Goal: Information Seeking & Learning: Understand process/instructions

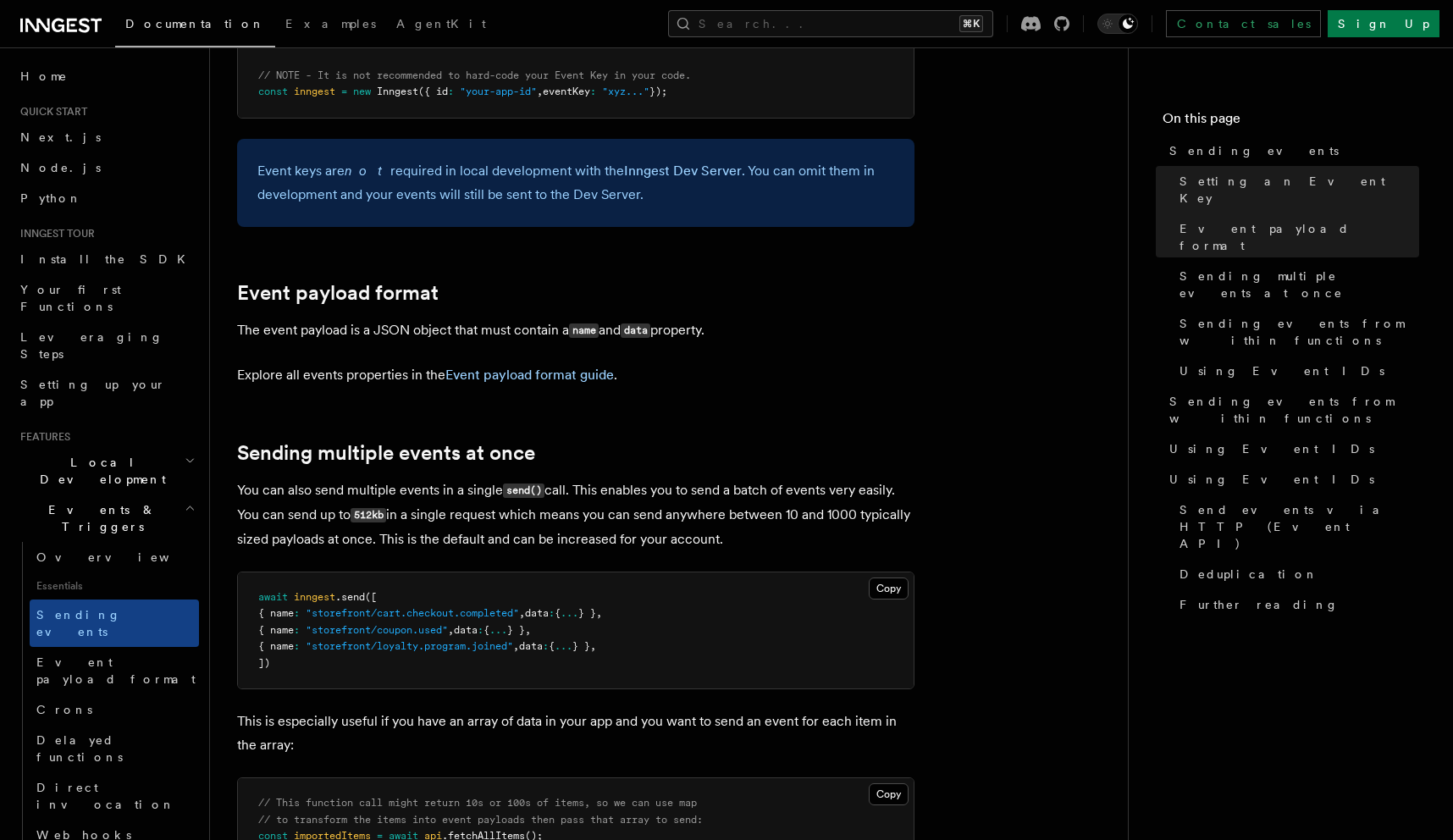
click at [747, 478] on p "You can also send multiple events in a single send() call. This enables you to …" at bounding box center [576, 514] width 678 height 73
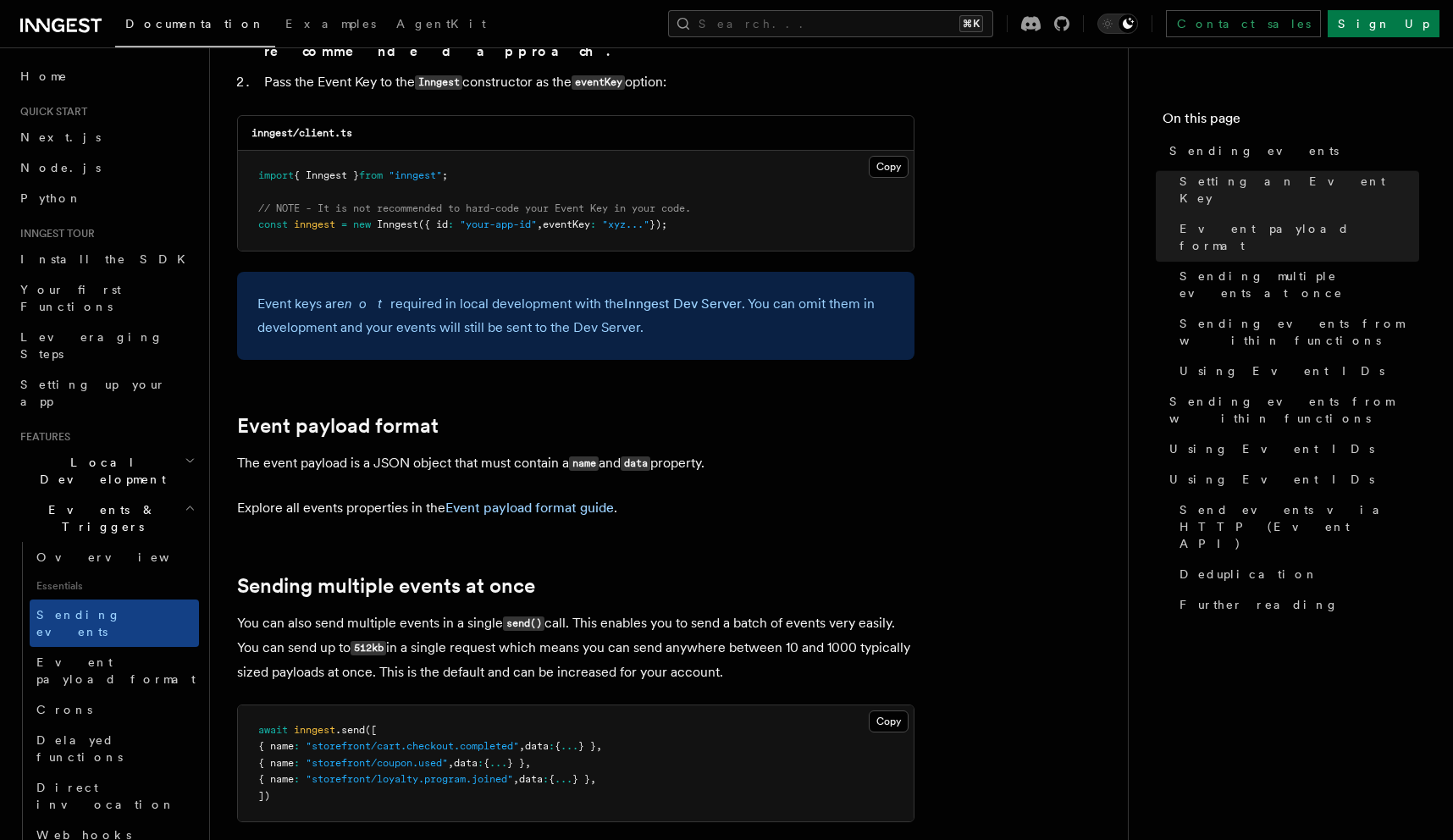
scroll to position [1501, 0]
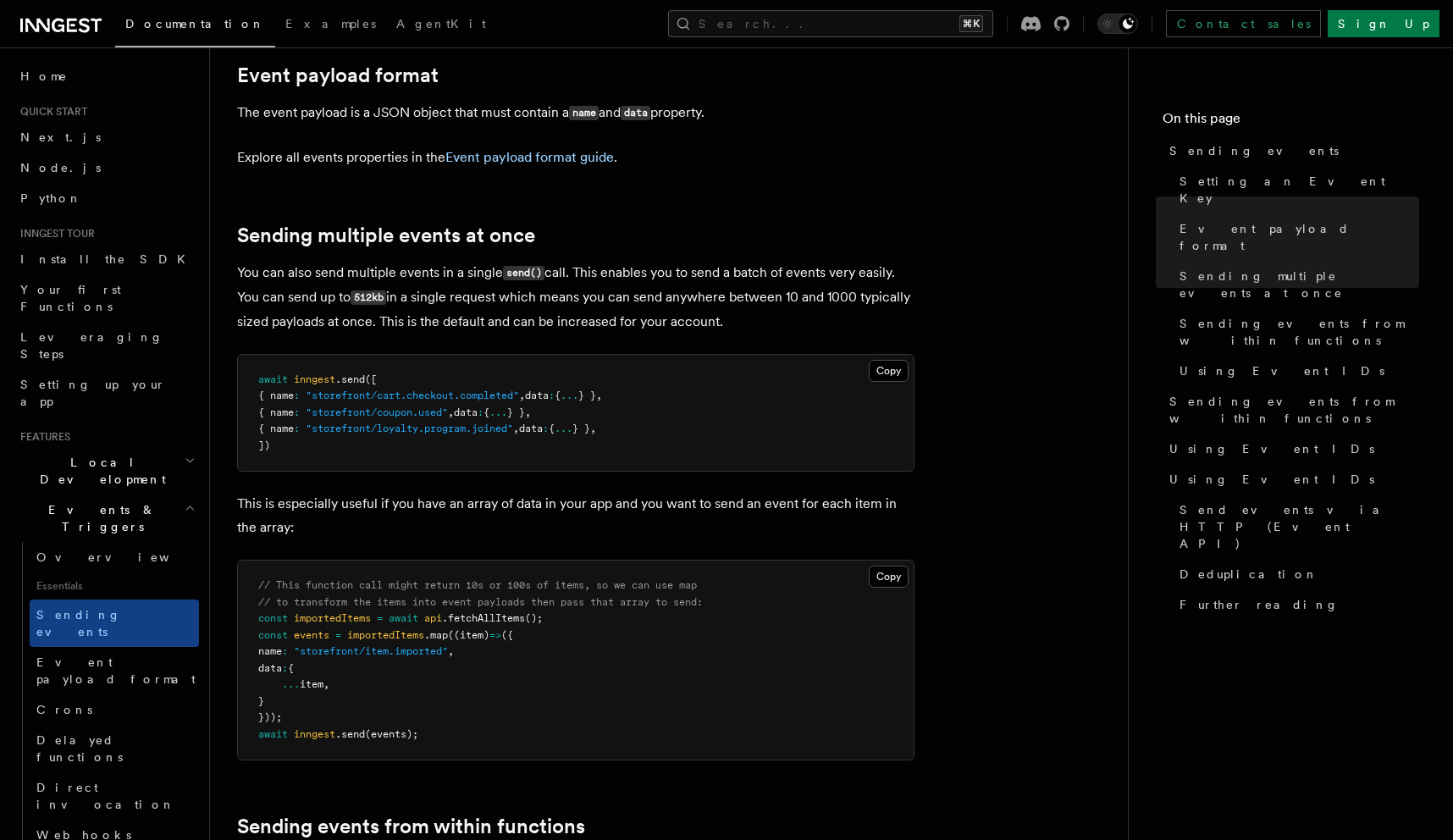
scroll to position [1861, 0]
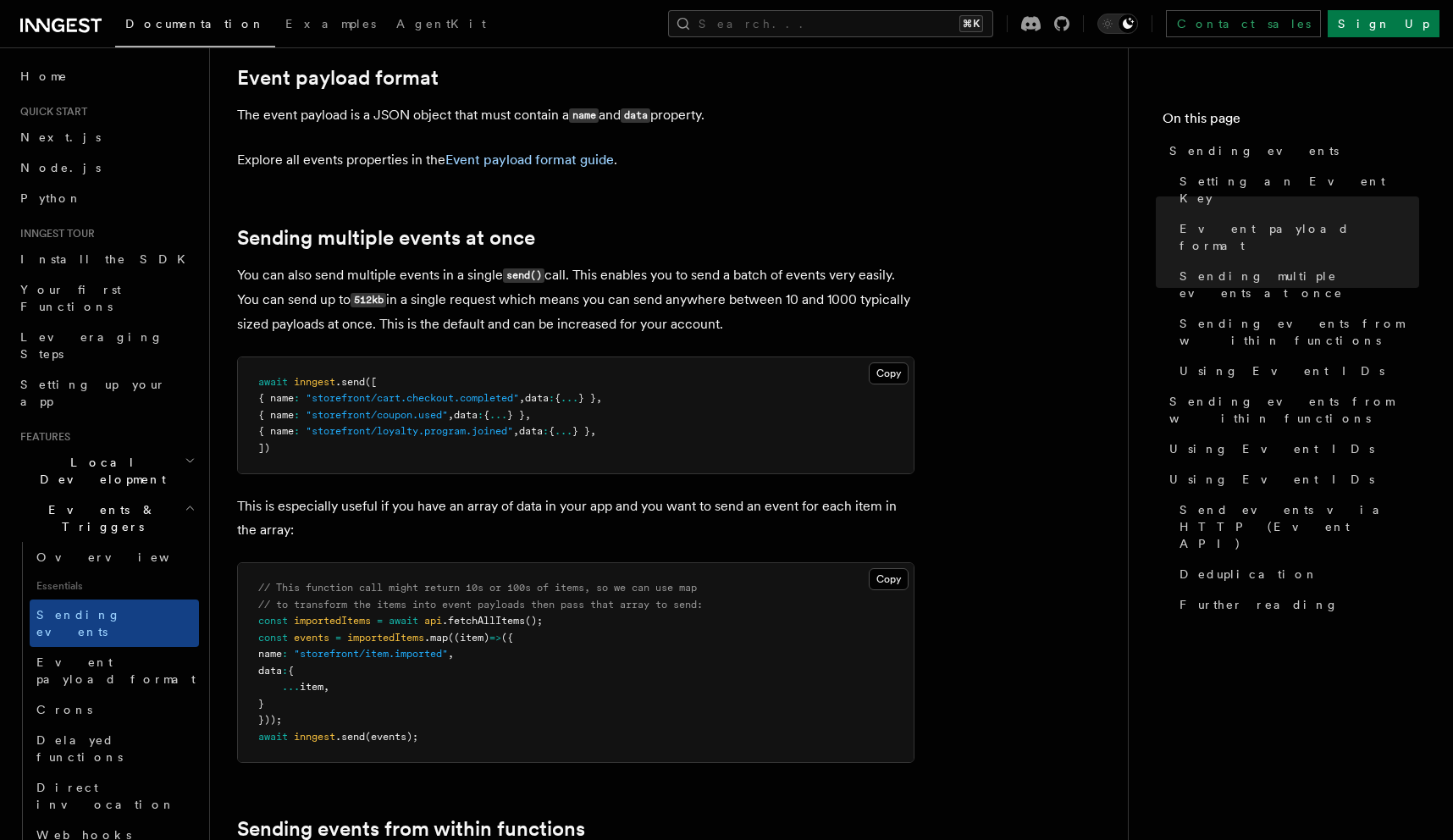
click at [236, 231] on div at bounding box center [221, 239] width 34 height 17
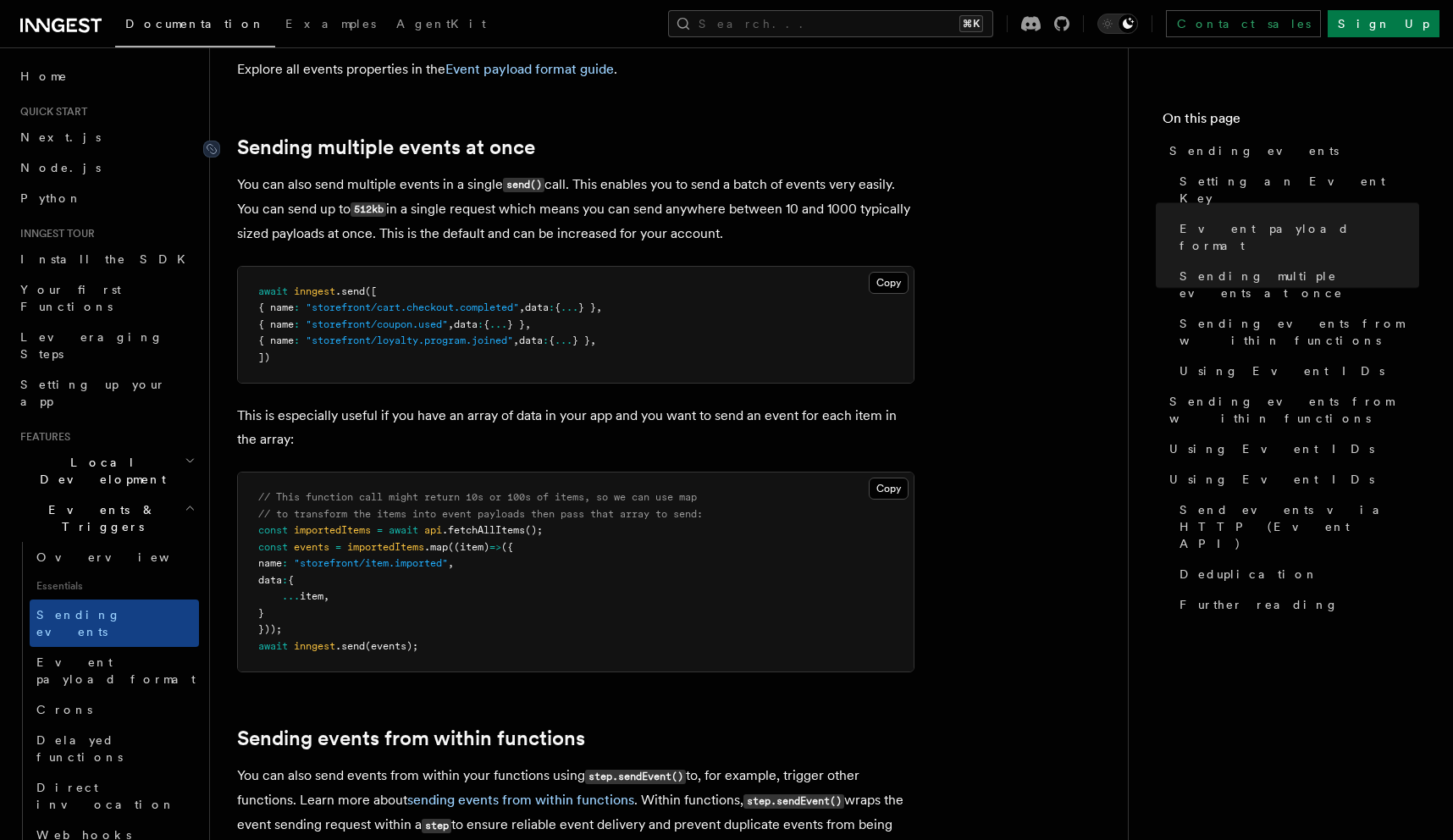
scroll to position [1984, 0]
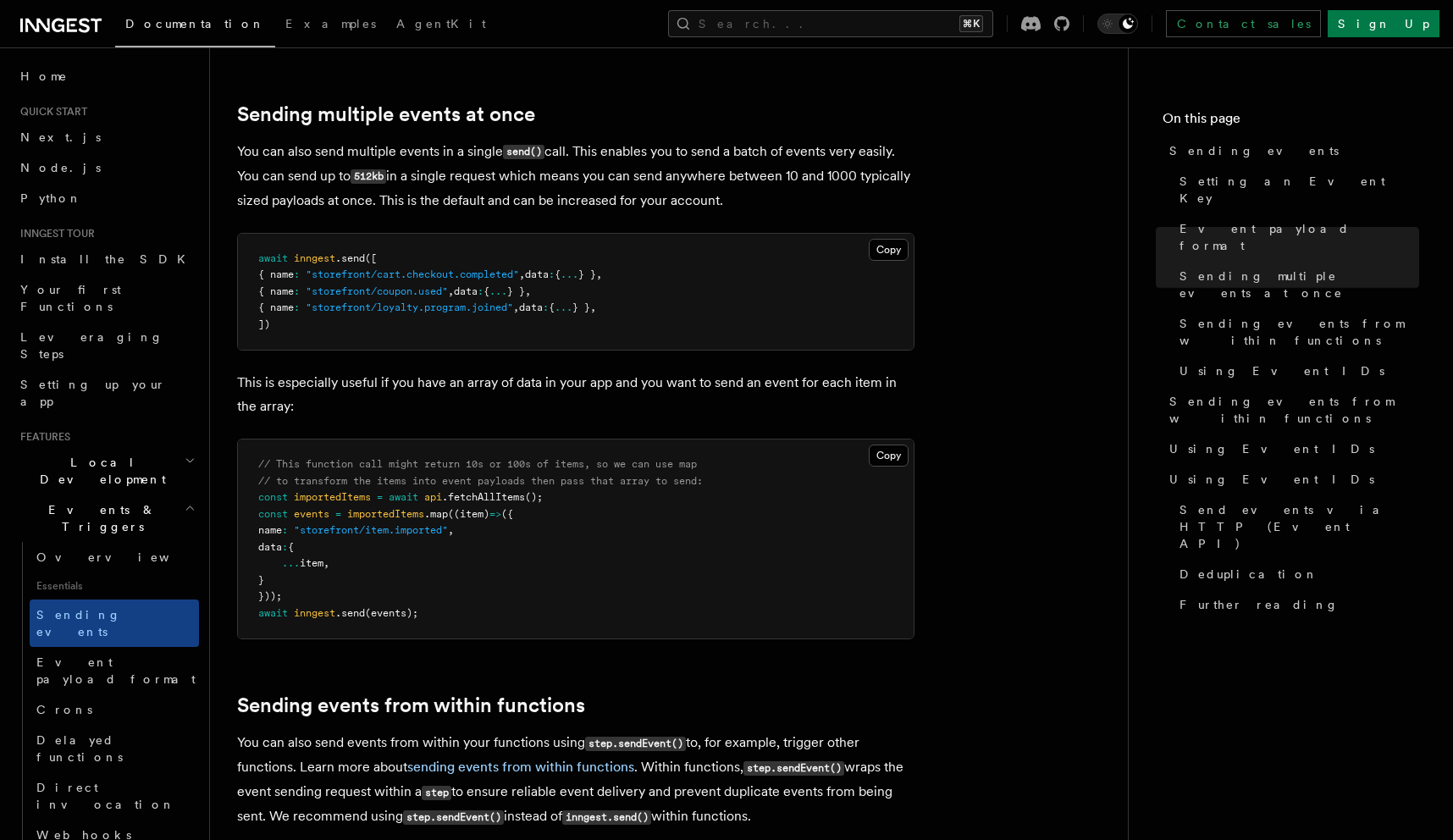
click at [340, 156] on p "You can also send multiple events in a single send() call. This enables you to …" at bounding box center [576, 176] width 678 height 73
click at [450, 399] on article "Features Events & Triggers Sending events To start, make sure you have installe…" at bounding box center [669, 854] width 863 height 5528
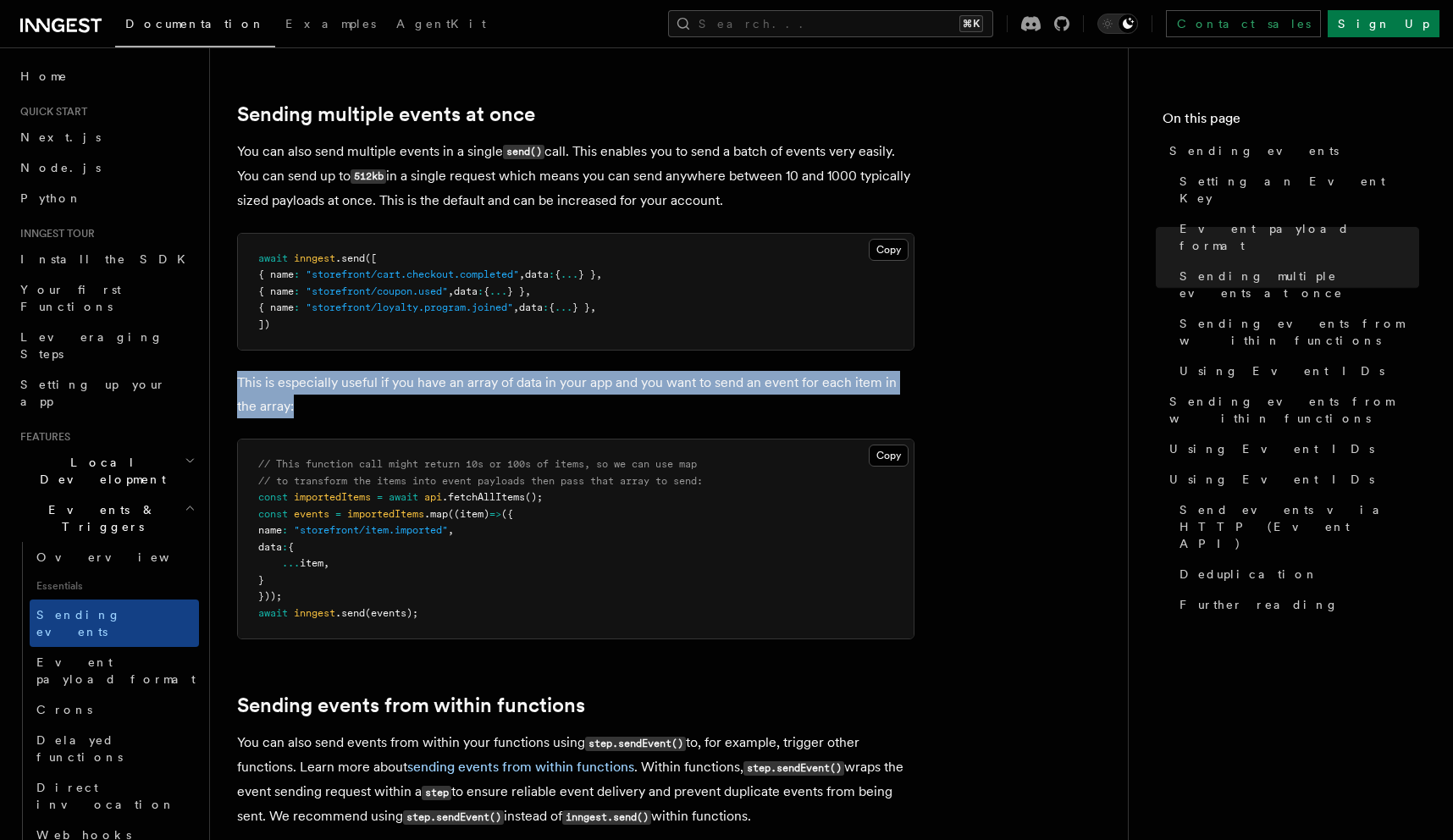
drag, startPoint x: 402, startPoint y: 381, endPoint x: 328, endPoint y: 332, distance: 88.8
click at [328, 332] on article "Features Events & Triggers Sending events To start, make sure you have installe…" at bounding box center [669, 854] width 863 height 5528
click at [449, 390] on p "This is especially useful if you have an array of data in your app and you want…" at bounding box center [576, 395] width 678 height 48
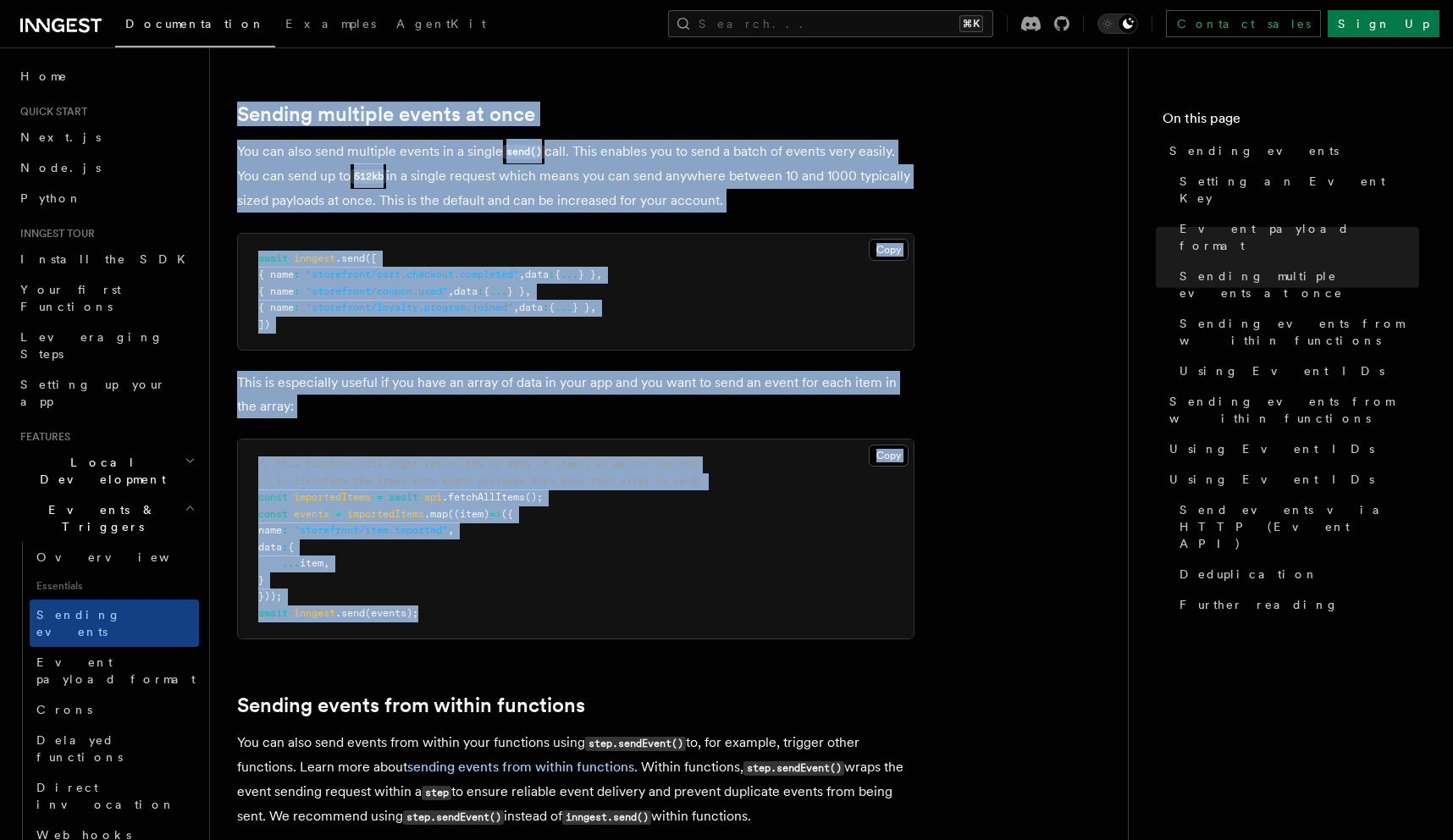
drag, startPoint x: 477, startPoint y: 598, endPoint x: 236, endPoint y: 81, distance: 570.4
click at [236, 81] on div "Features Events & Triggers Sending events To start, make sure you have installe…" at bounding box center [696, 816] width 972 height 5602
copy article "Sending multiple events at once You can also send multiple events in a single s…"
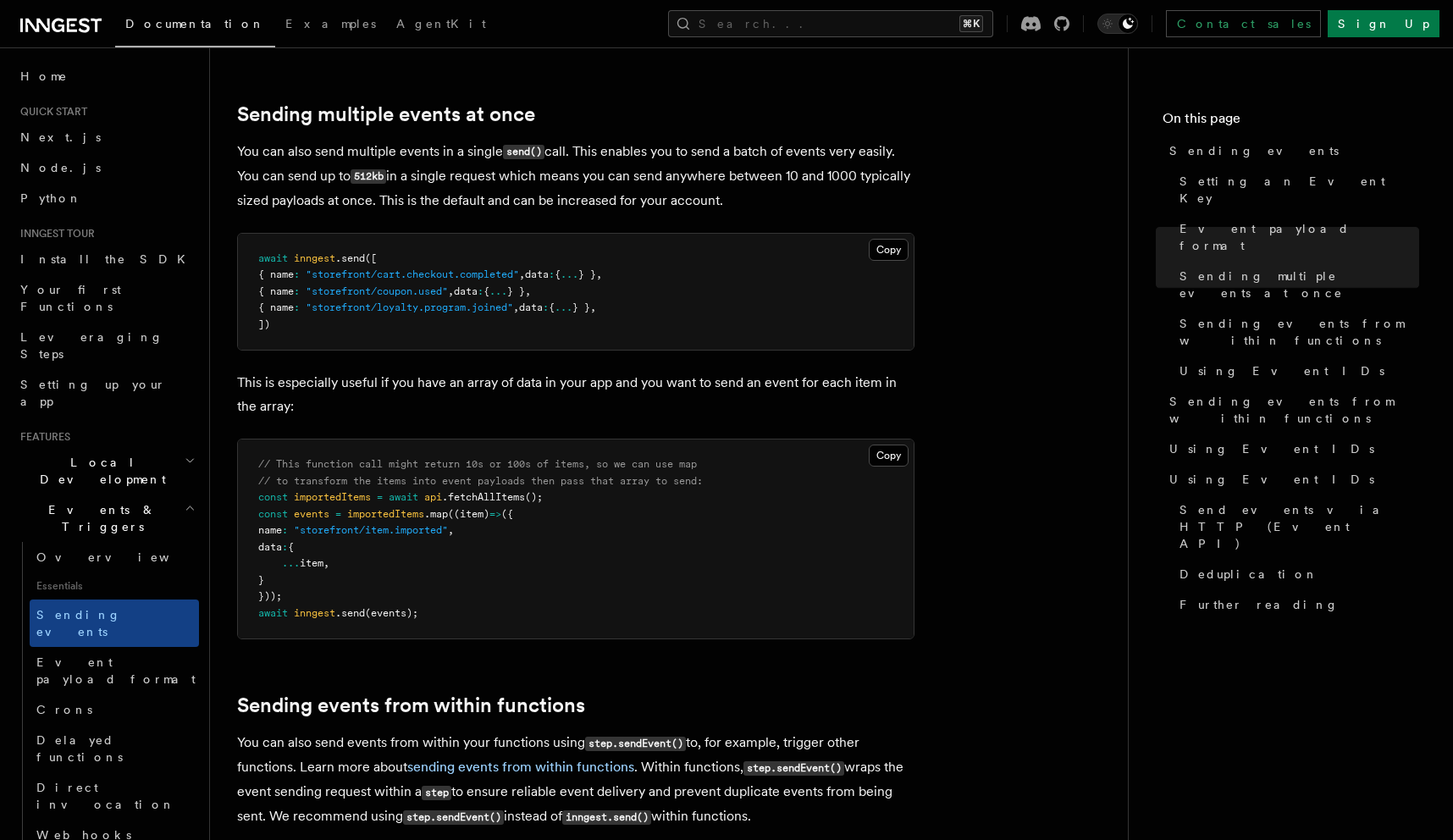
click at [667, 243] on pre "await inngest .send ([ { name : "storefront/cart.checkout.completed" , data : {…" at bounding box center [575, 291] width 676 height 117
click at [1074, 239] on article "Features Events & Triggers Sending events To start, make sure you have installe…" at bounding box center [669, 854] width 863 height 5528
click at [740, 108] on article "Features Events & Triggers Sending events To start, make sure you have installe…" at bounding box center [669, 854] width 863 height 5528
click at [554, 140] on p "You can also send multiple events in a single send() call. This enables you to …" at bounding box center [576, 176] width 678 height 73
click at [909, 145] on p "You can also send multiple events in a single send() call. This enables you to …" at bounding box center [576, 176] width 678 height 73
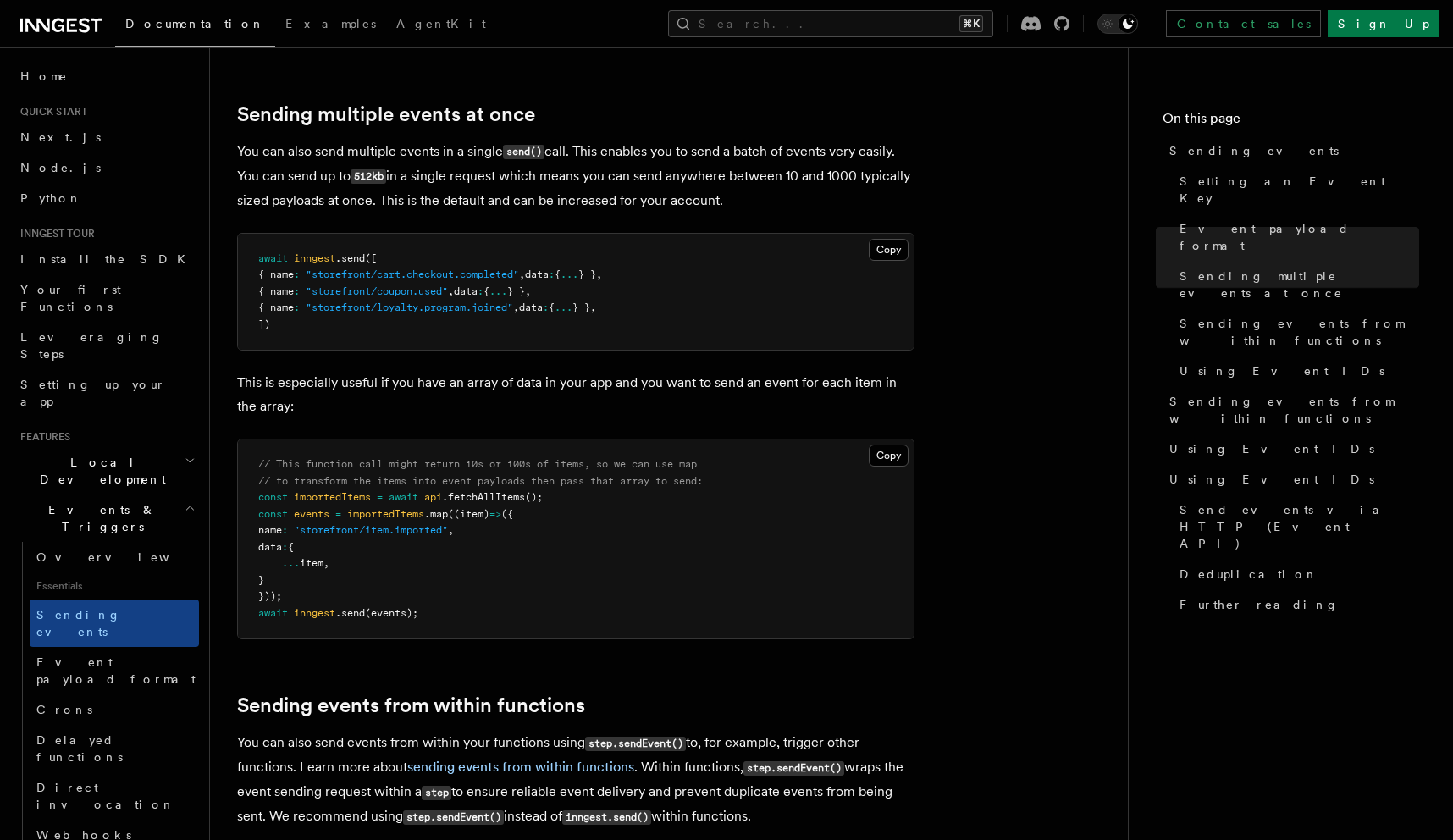
click at [807, 145] on p "You can also send multiple events in a single send() call. This enables you to …" at bounding box center [576, 176] width 678 height 73
click at [1016, 362] on article "Features Events & Triggers Sending events To start, make sure you have installe…" at bounding box center [669, 854] width 863 height 5528
click at [525, 159] on p "You can also send multiple events in a single send() call. This enables you to …" at bounding box center [576, 176] width 678 height 73
click at [491, 155] on p "You can also send multiple events in a single send() call. This enables you to …" at bounding box center [576, 176] width 678 height 73
click at [674, 174] on p "You can also send multiple events in a single send() call. This enables you to …" at bounding box center [576, 176] width 678 height 73
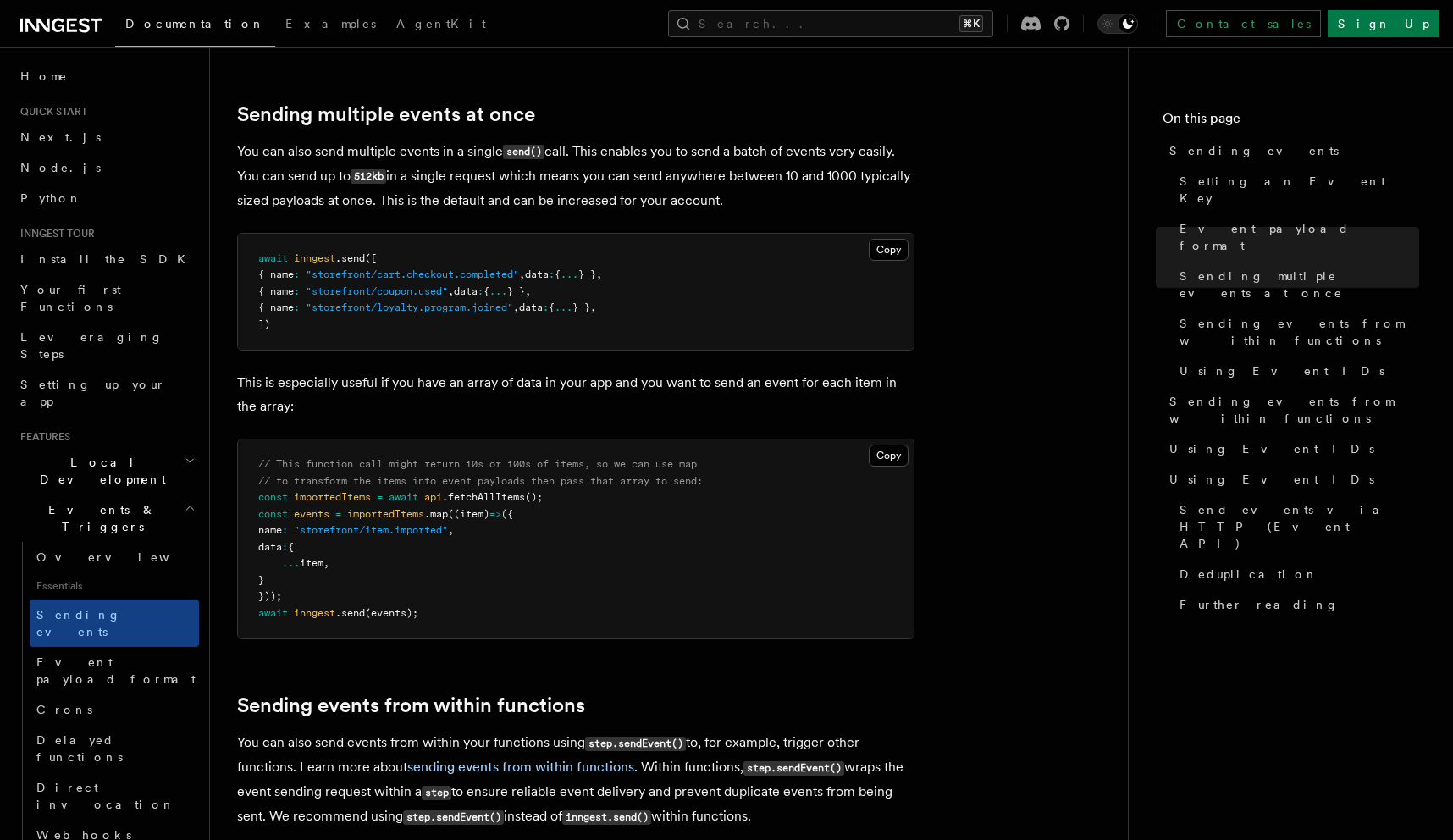
click at [644, 182] on p "You can also send multiple events in a single send() call. This enables you to …" at bounding box center [576, 176] width 678 height 73
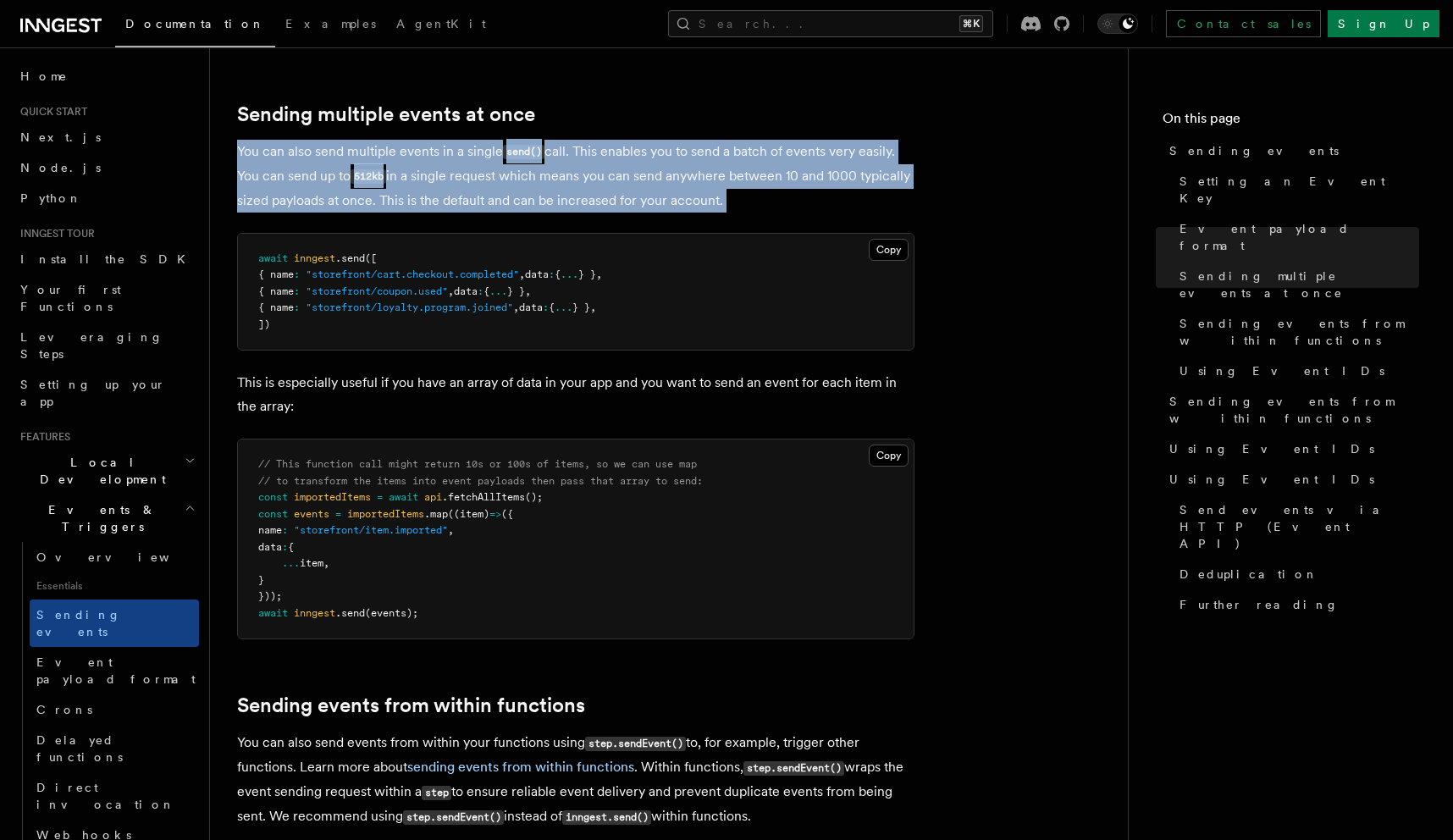
click at [644, 182] on p "You can also send multiple events in a single send() call. This enables you to …" at bounding box center [576, 176] width 678 height 73
click at [531, 145] on code "send()" at bounding box center [524, 152] width 42 height 14
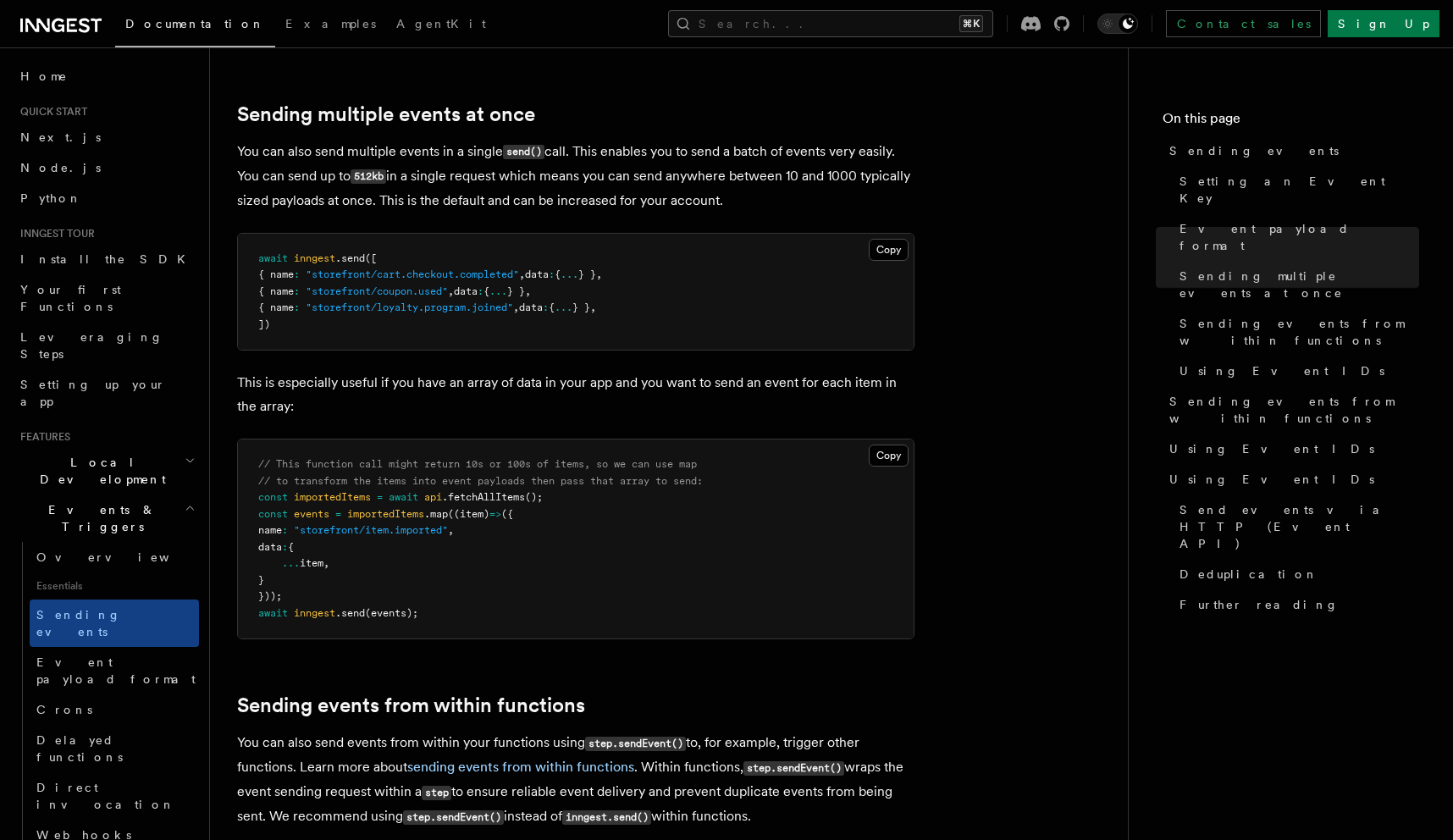
click at [955, 215] on article "Features Events & Triggers Sending events To start, make sure you have installe…" at bounding box center [669, 854] width 863 height 5528
